Goal: Navigation & Orientation: Find specific page/section

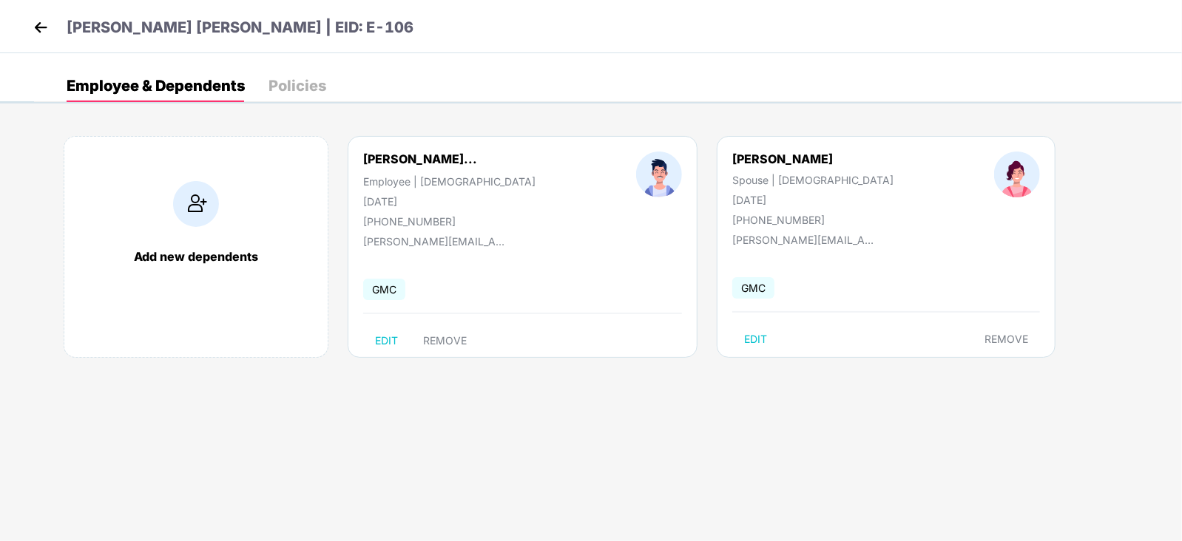
click at [37, 20] on img at bounding box center [41, 27] width 22 height 22
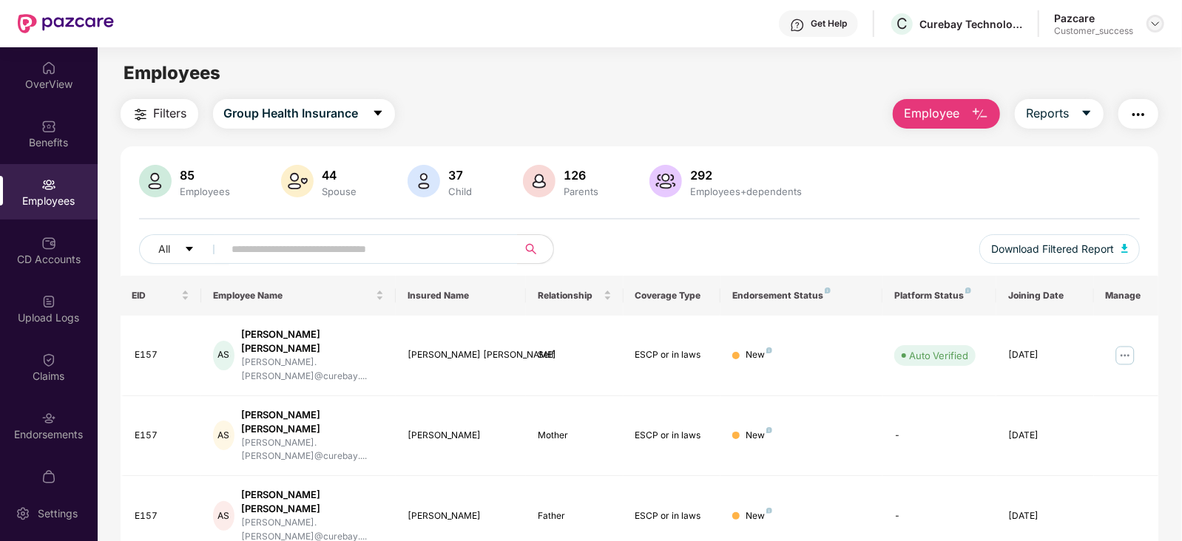
click at [1154, 27] on img at bounding box center [1155, 24] width 12 height 12
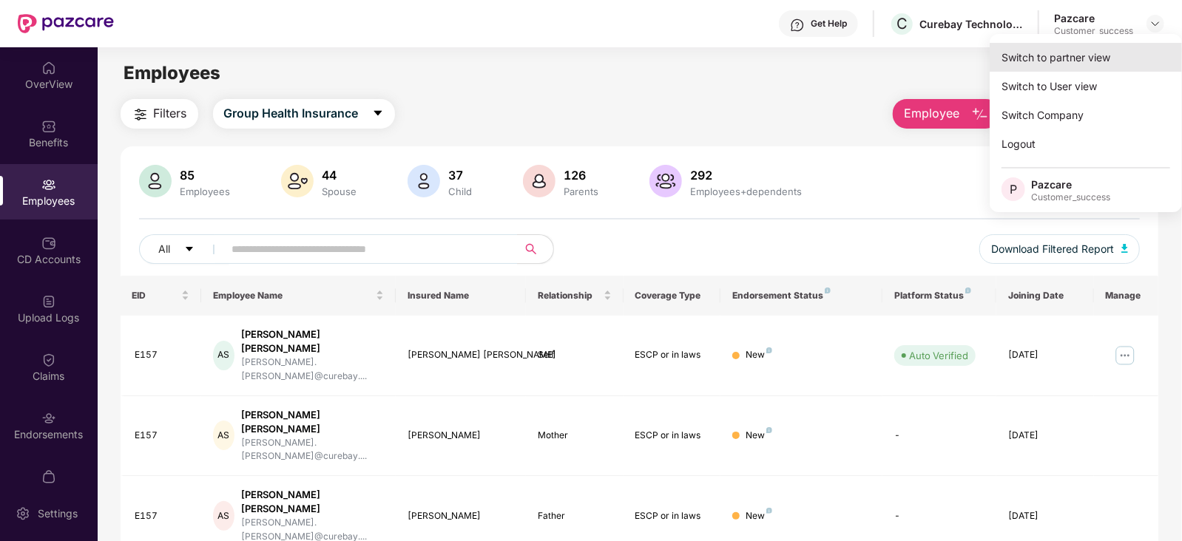
click at [1047, 48] on div "Switch to partner view" at bounding box center [1086, 57] width 192 height 29
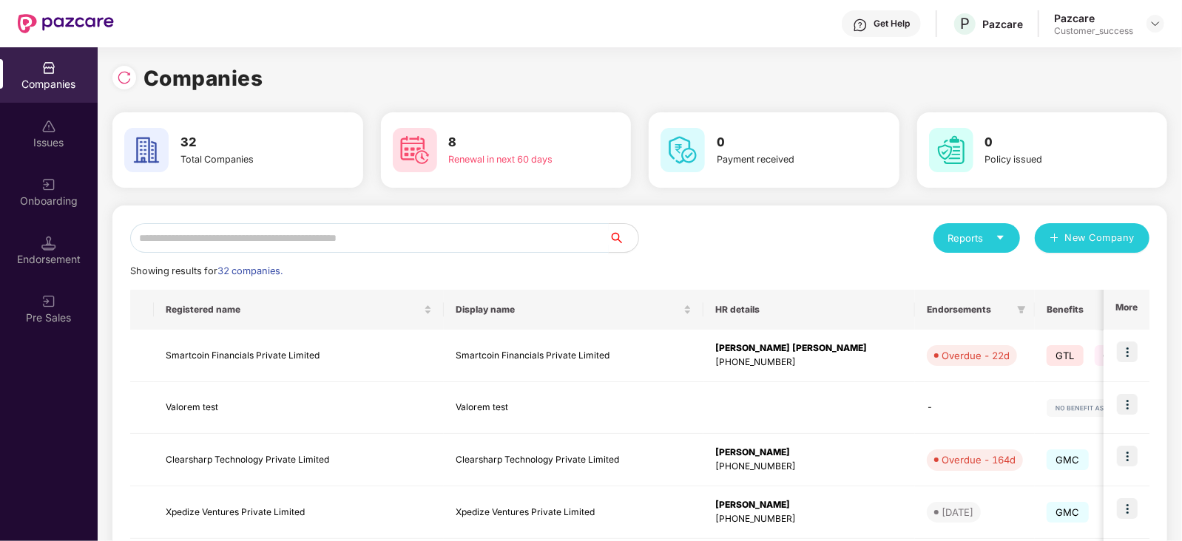
click at [337, 231] on input "text" at bounding box center [369, 238] width 479 height 30
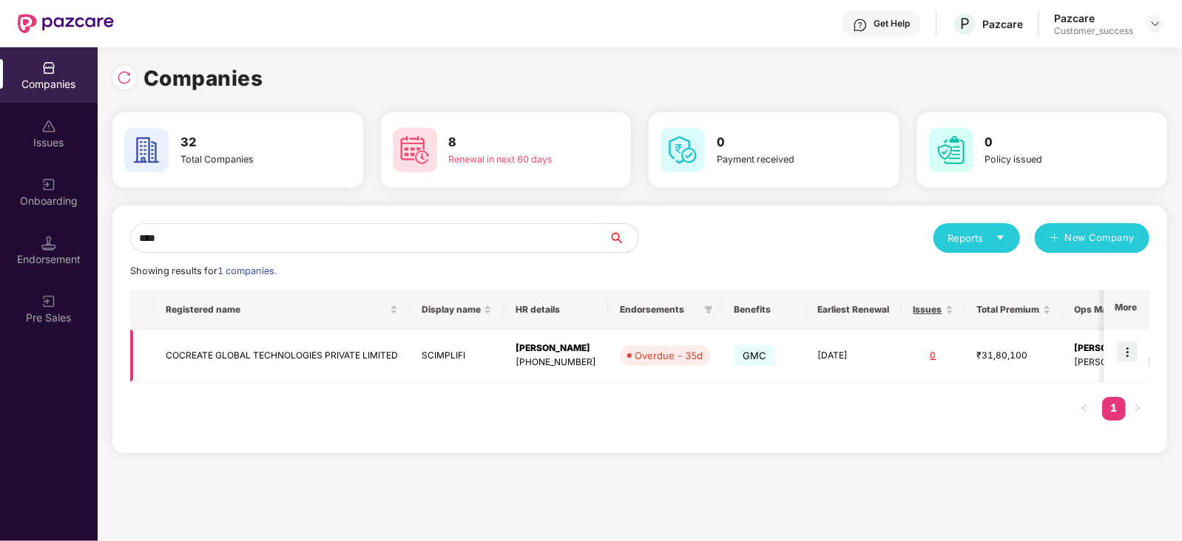
type input "****"
click at [1130, 349] on img at bounding box center [1127, 352] width 21 height 21
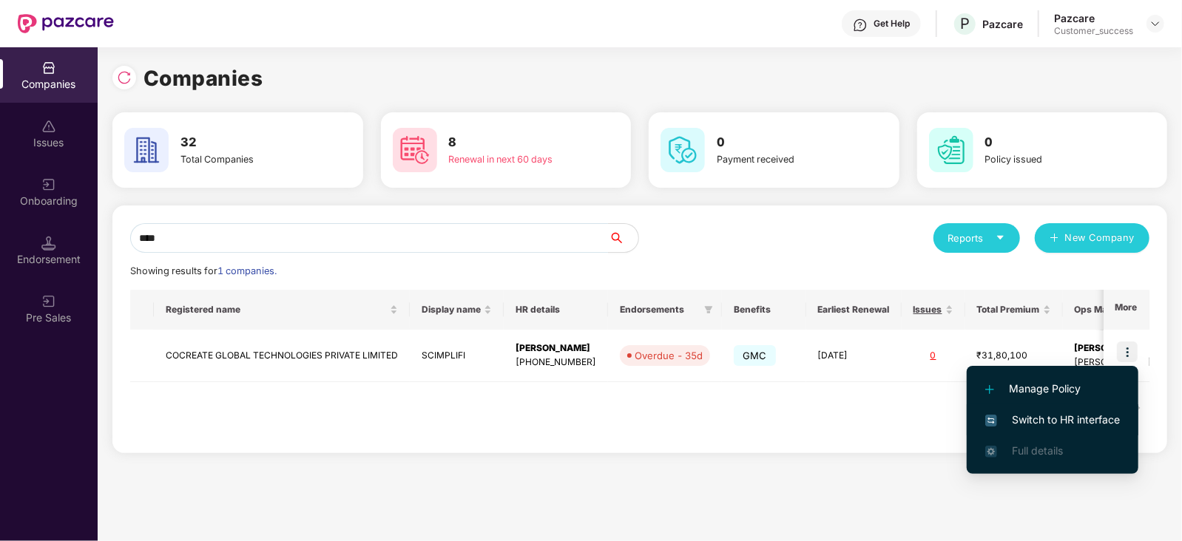
click at [1076, 413] on span "Switch to HR interface" at bounding box center [1052, 420] width 135 height 16
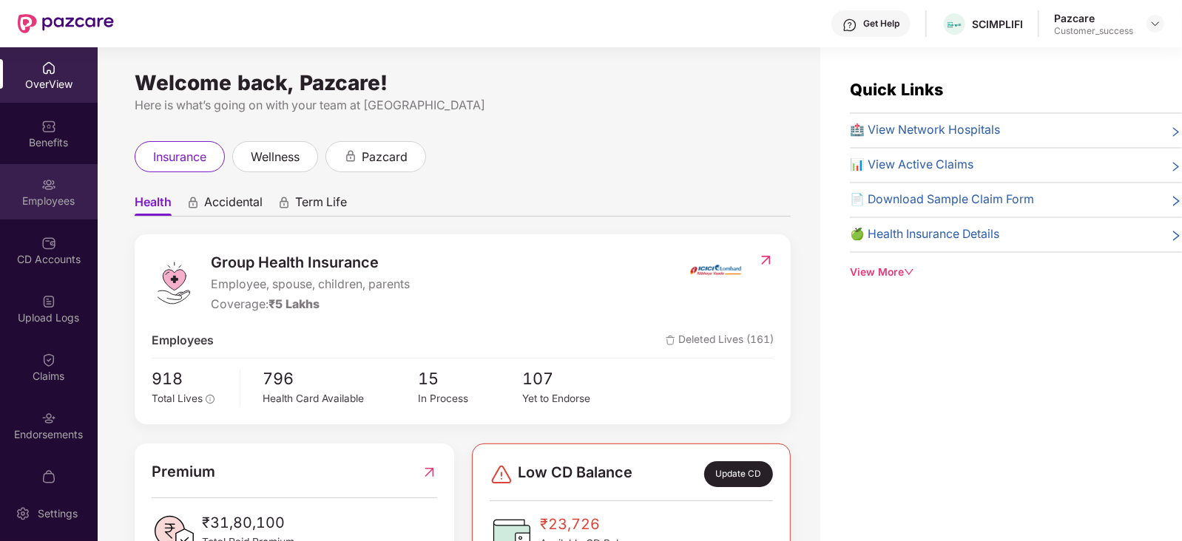
click at [10, 217] on div "Employees" at bounding box center [49, 191] width 98 height 55
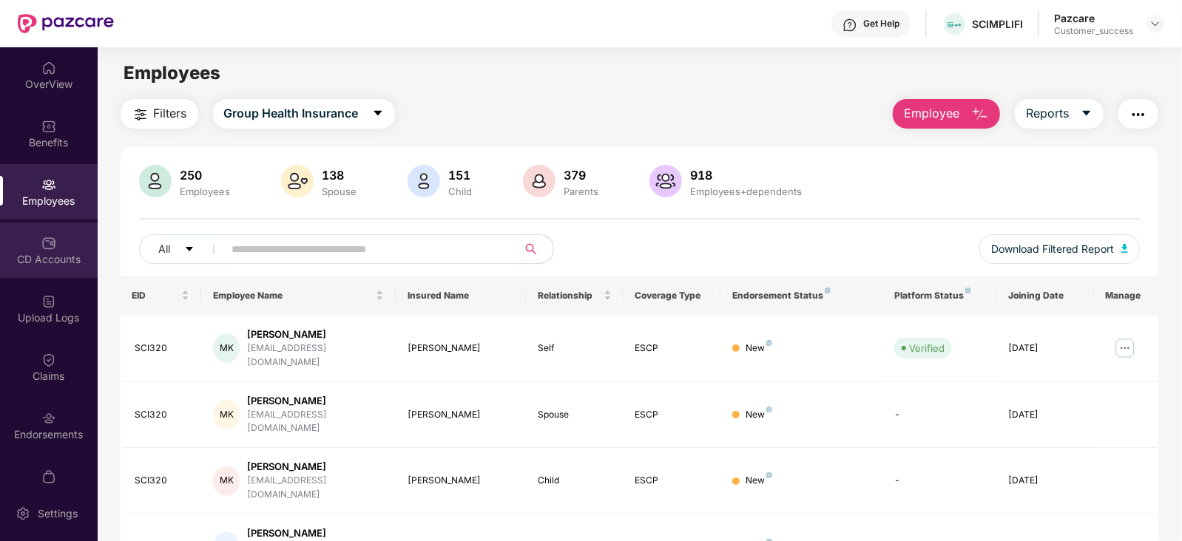
click at [44, 252] on div "CD Accounts" at bounding box center [49, 259] width 98 height 15
